Goal: Navigation & Orientation: Find specific page/section

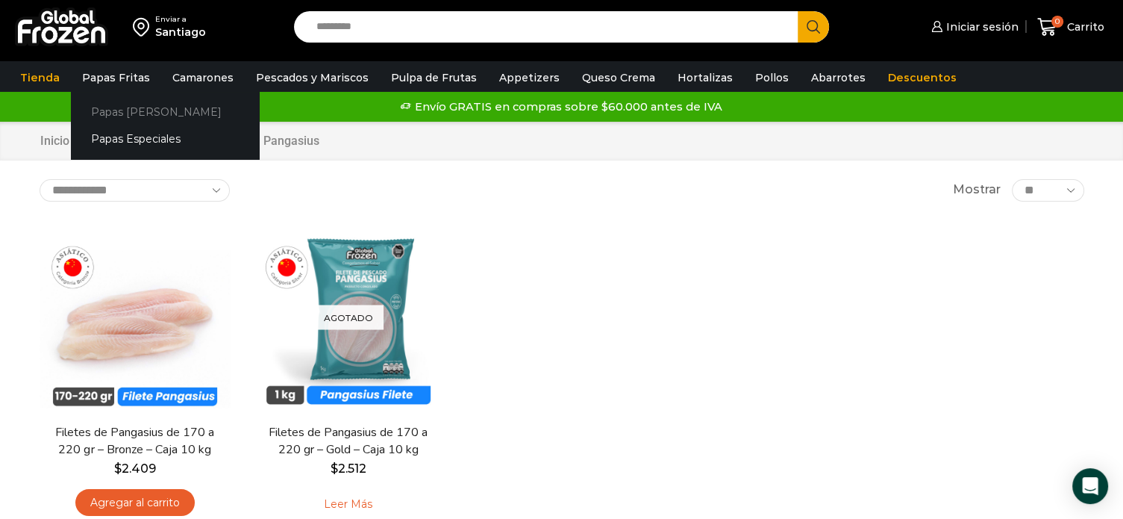
click at [125, 107] on link "Papas [PERSON_NAME]" at bounding box center [165, 112] width 188 height 28
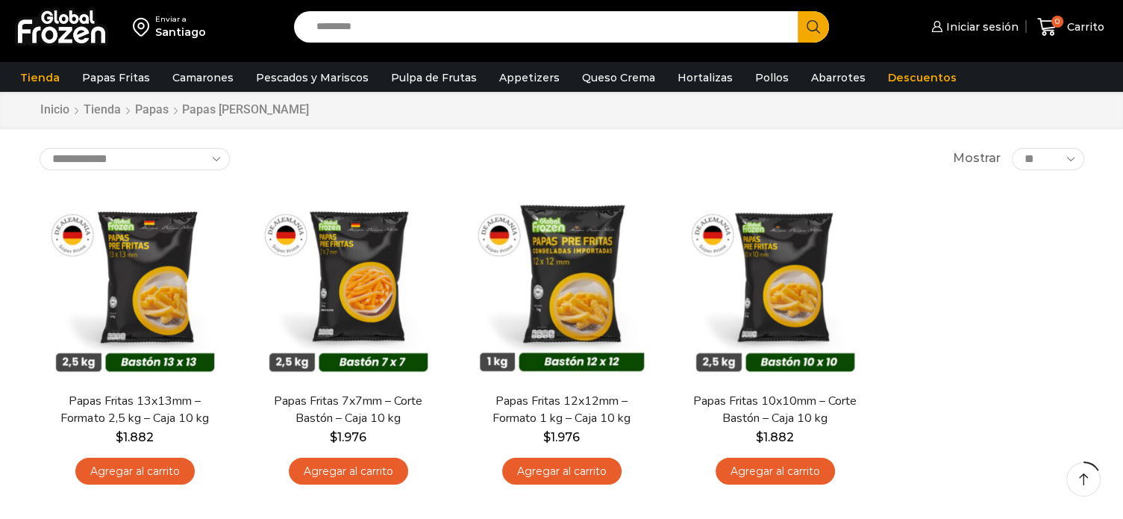
scroll to position [75, 0]
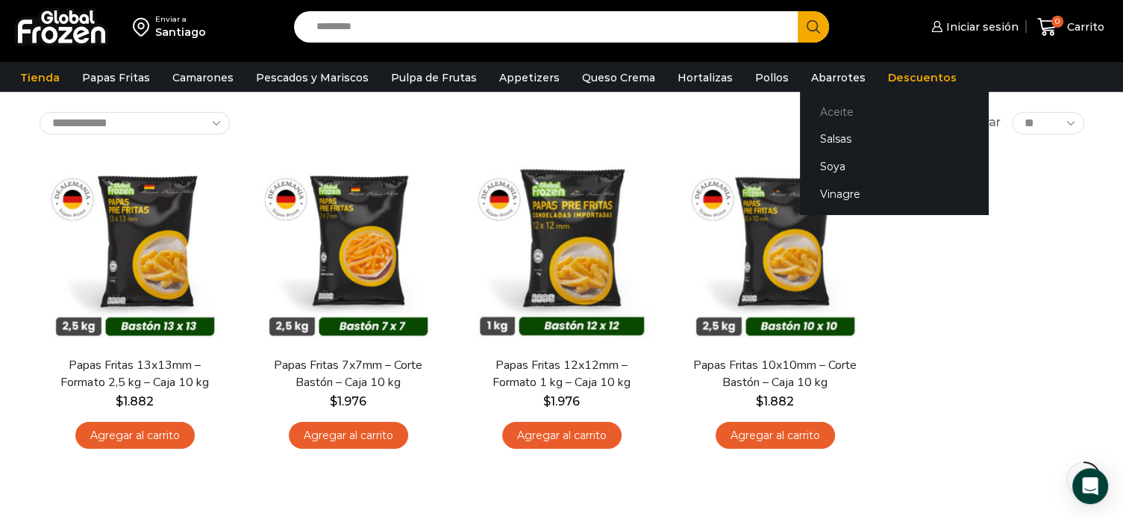
click at [822, 113] on link "Aceite" at bounding box center [894, 112] width 188 height 28
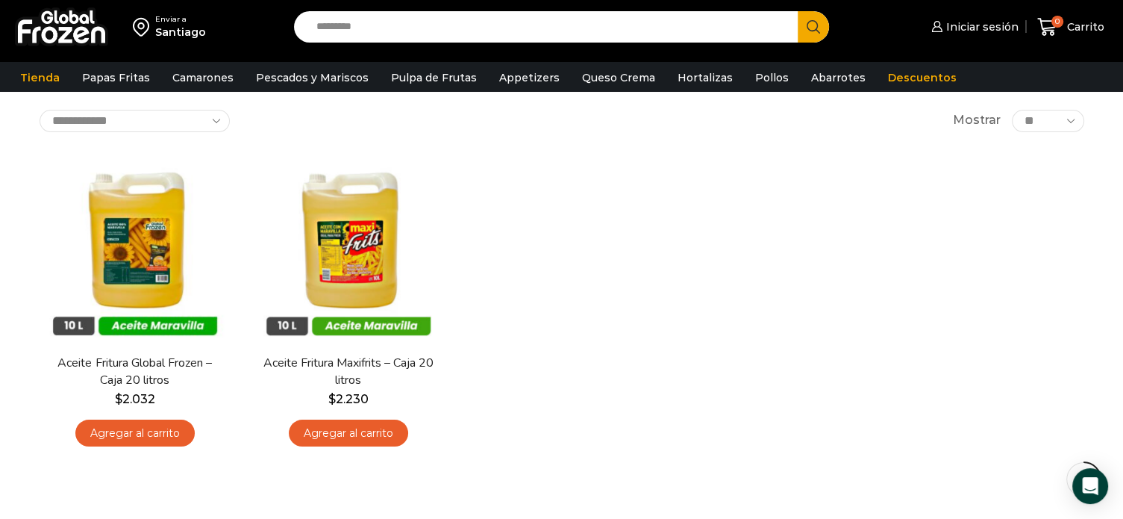
scroll to position [75, 0]
